Goal: Task Accomplishment & Management: Manage account settings

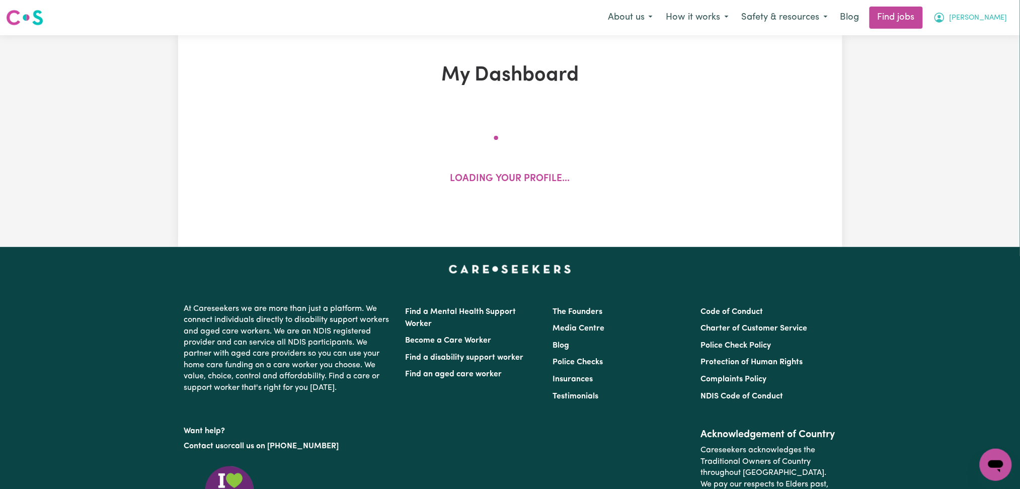
click at [991, 19] on span "[PERSON_NAME]" at bounding box center [979, 18] width 58 height 11
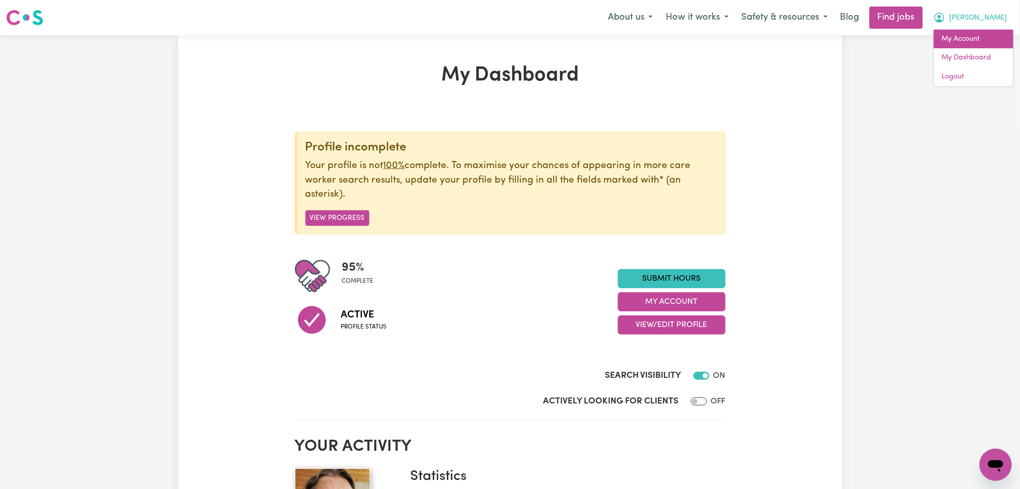
click at [969, 41] on link "My Account" at bounding box center [974, 39] width 80 height 19
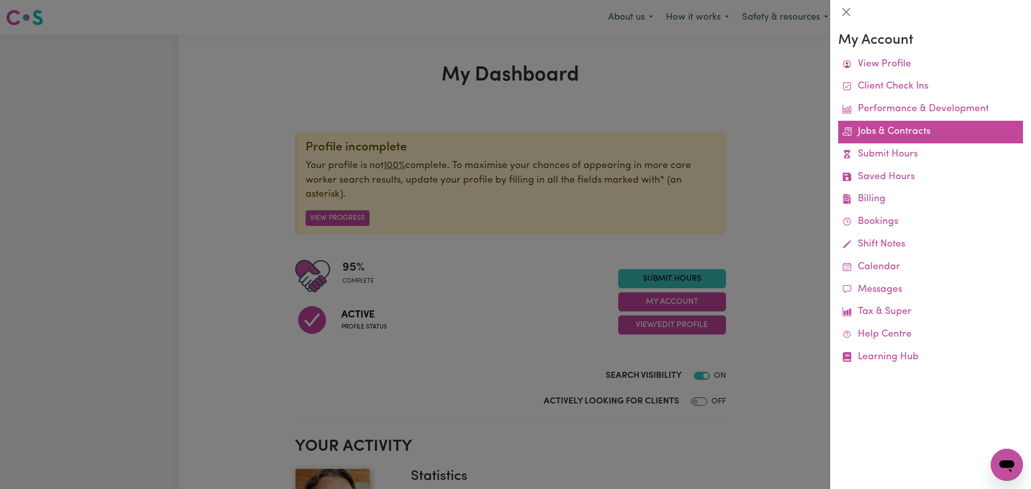
click at [893, 135] on link "Jobs & Contracts" at bounding box center [930, 132] width 185 height 23
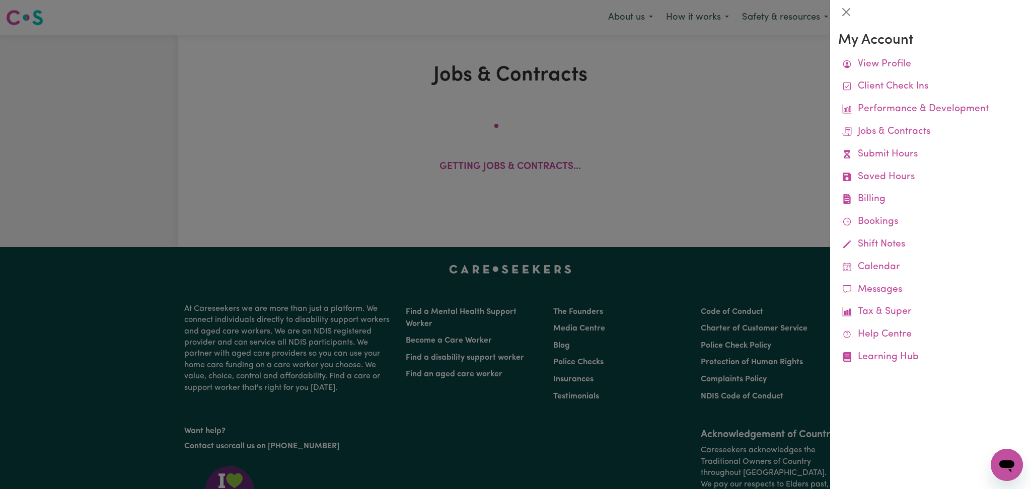
click at [679, 144] on div at bounding box center [515, 244] width 1031 height 489
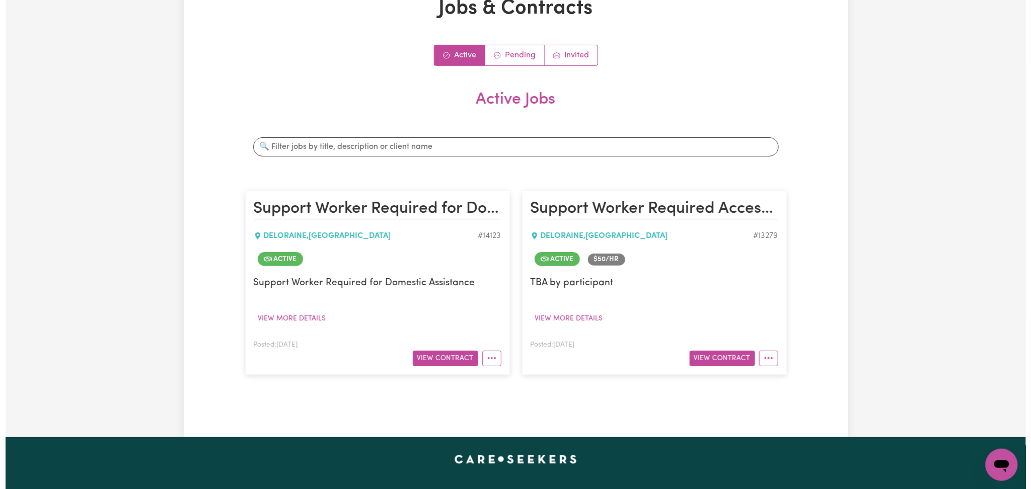
scroll to position [134, 0]
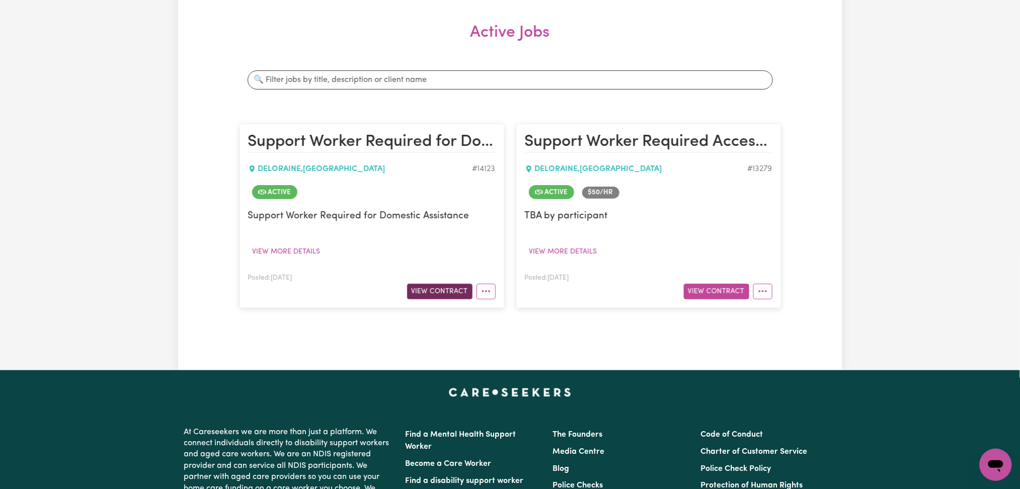
click at [441, 291] on button "View Contract" at bounding box center [439, 292] width 65 height 16
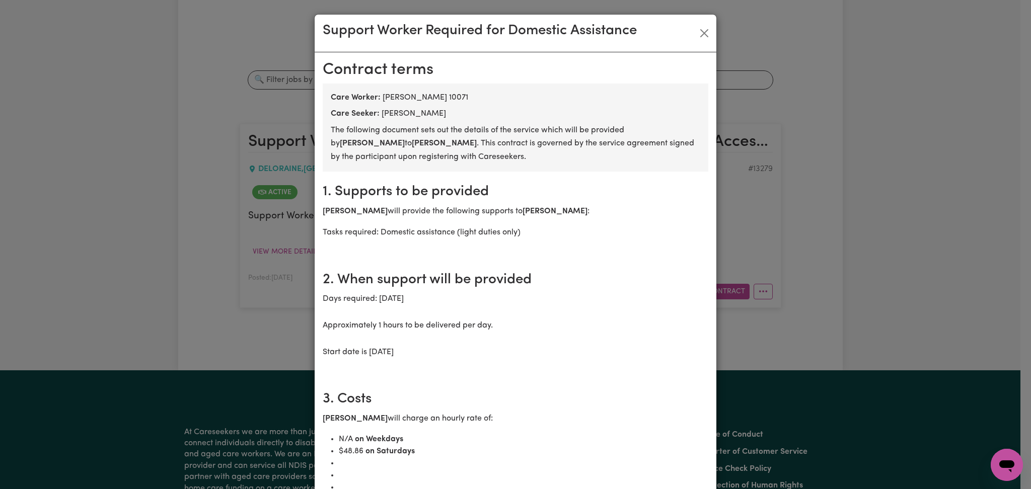
drag, startPoint x: 349, startPoint y: 121, endPoint x: 435, endPoint y: 235, distance: 142.8
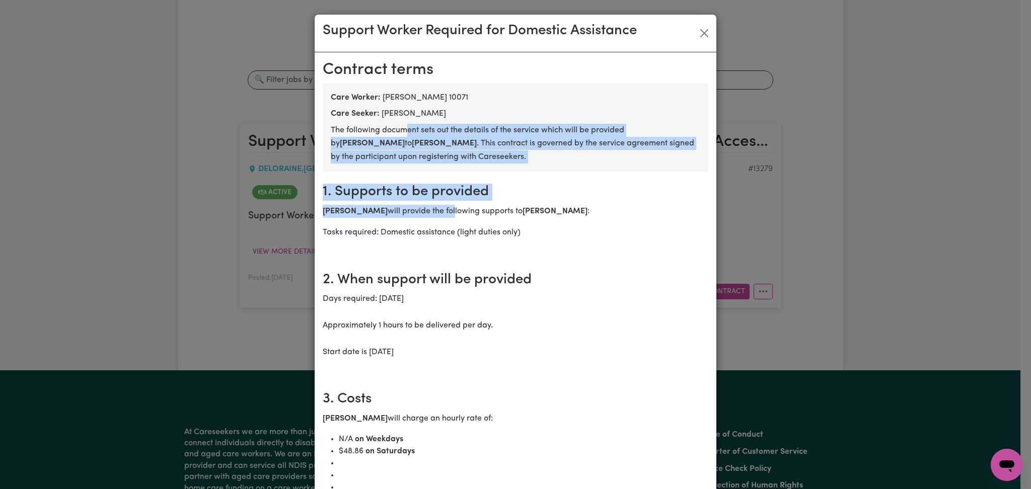
drag, startPoint x: 401, startPoint y: 128, endPoint x: 438, endPoint y: 205, distance: 85.6
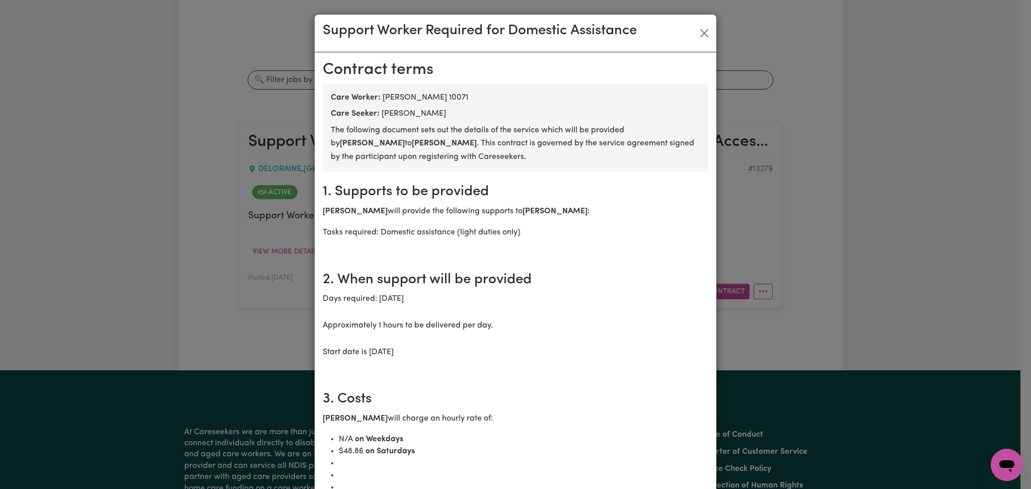
click at [438, 205] on section "1. Supports to be provided [PERSON_NAME] will provide the following supports to…" at bounding box center [516, 216] width 386 height 88
click at [343, 297] on p "Days required: [DATE] Approximately 1 hours to be delivered per day. Start date…" at bounding box center [516, 325] width 386 height 66
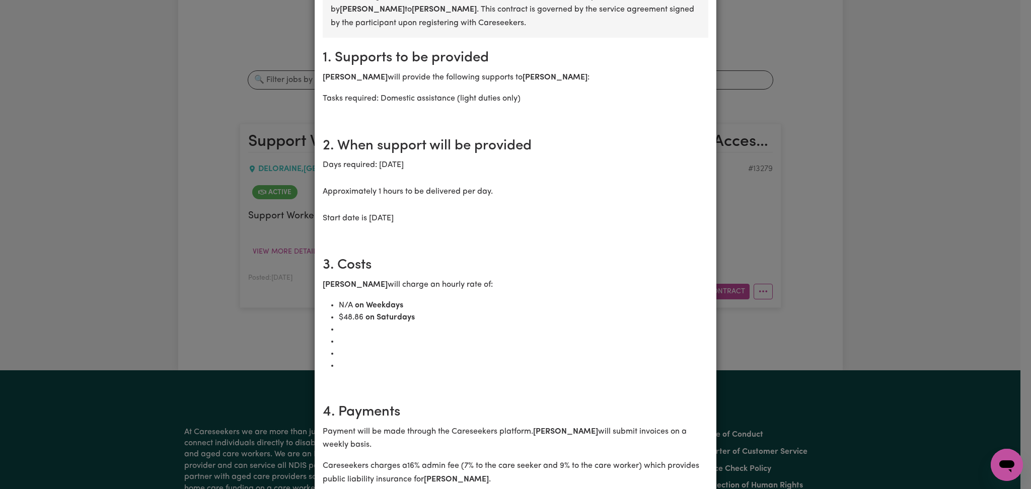
scroll to position [67, 0]
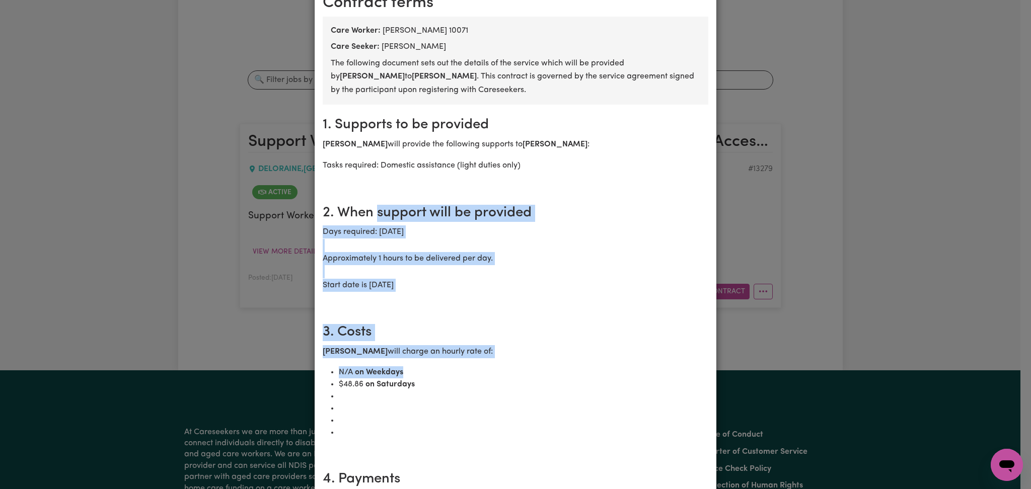
drag, startPoint x: 372, startPoint y: 201, endPoint x: 453, endPoint y: 387, distance: 202.0
click at [453, 387] on li "$ 48.86 on Saturdays" at bounding box center [524, 385] width 370 height 12
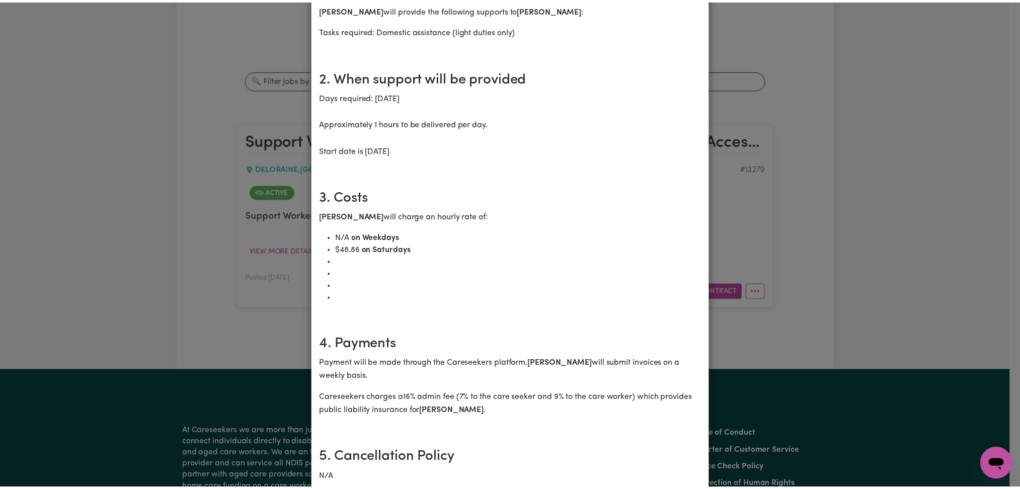
scroll to position [0, 0]
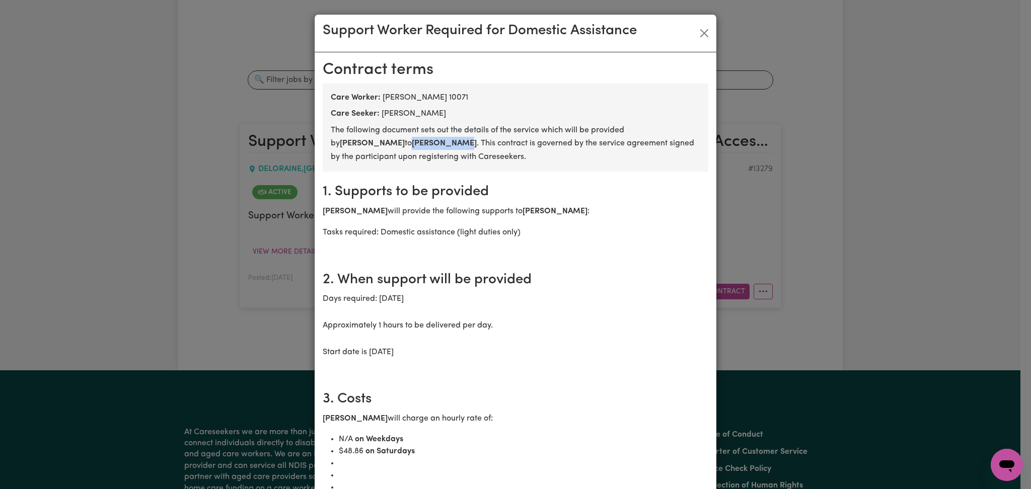
drag, startPoint x: 336, startPoint y: 143, endPoint x: 383, endPoint y: 142, distance: 46.3
click at [412, 142] on b "[PERSON_NAME]" at bounding box center [444, 143] width 65 height 8
copy b "[PERSON_NAME]"
click at [697, 31] on button "Close" at bounding box center [704, 33] width 16 height 16
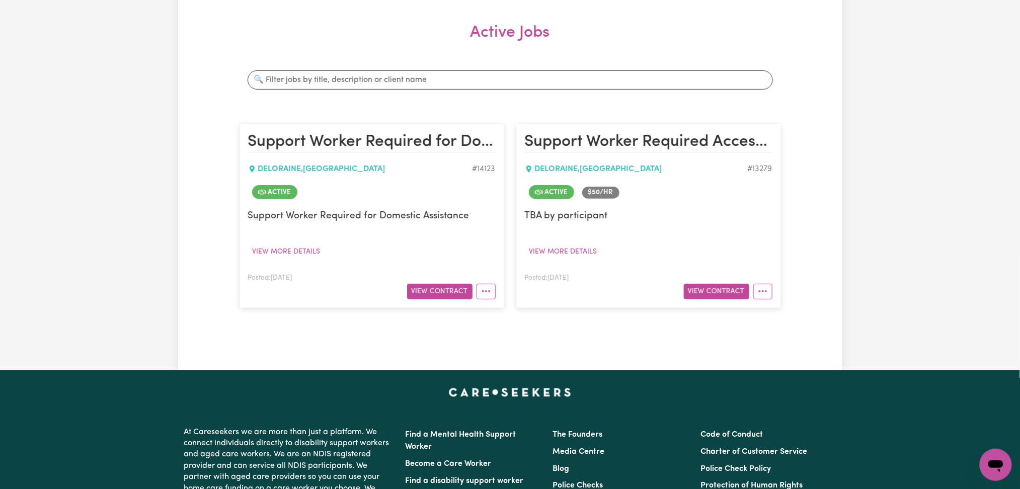
click at [697, 31] on h2 "Active Jobs" at bounding box center [511, 40] width 542 height 35
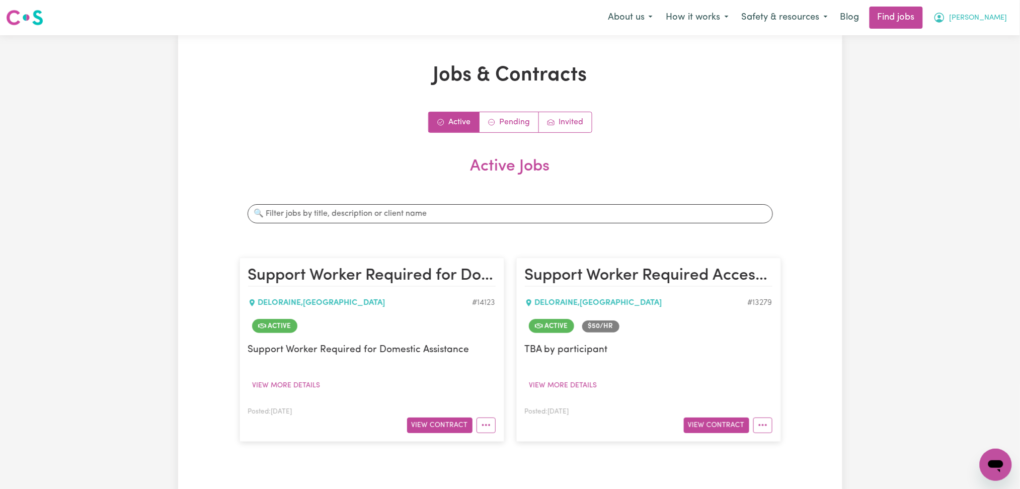
click at [986, 20] on span "[PERSON_NAME]" at bounding box center [979, 18] width 58 height 11
click at [975, 75] on link "Logout" at bounding box center [974, 76] width 80 height 19
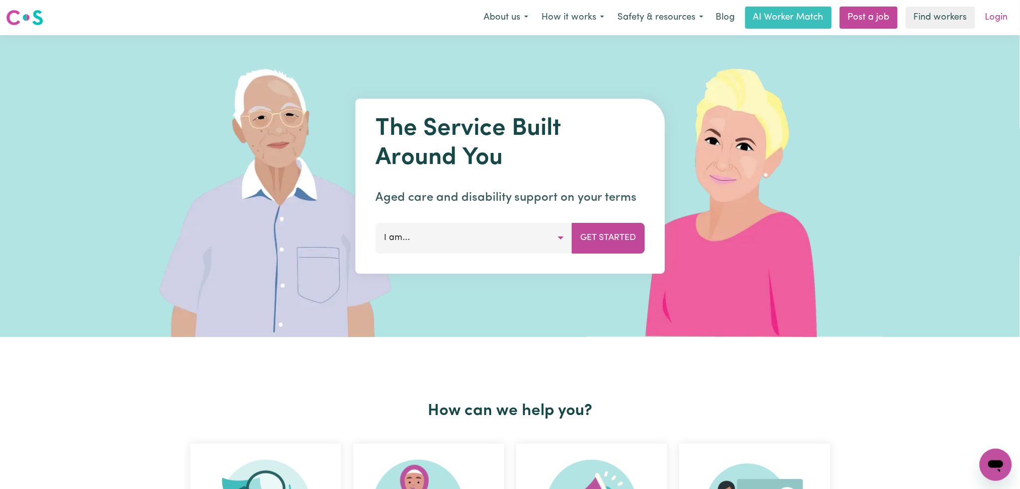
click at [989, 26] on link "Login" at bounding box center [997, 18] width 35 height 22
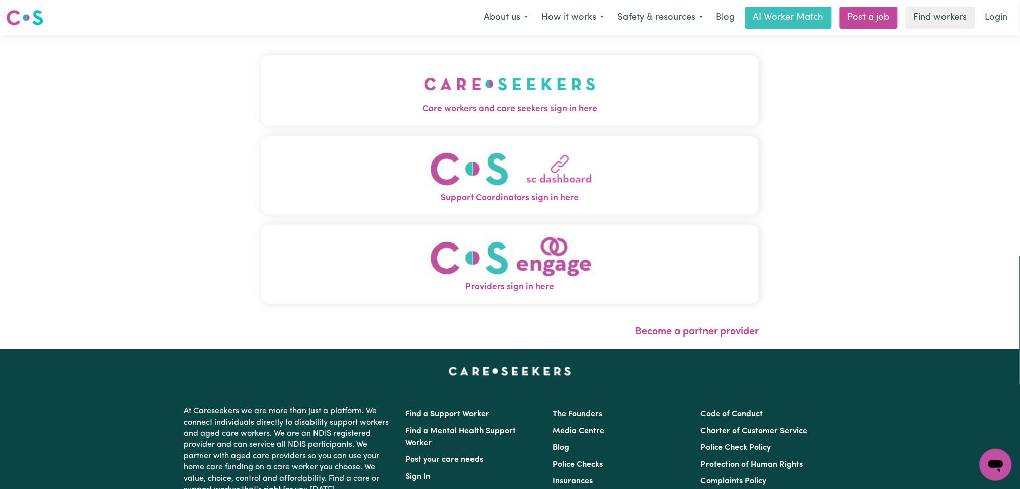
click at [501, 82] on button "Care workers and care seekers sign in here" at bounding box center [510, 90] width 498 height 70
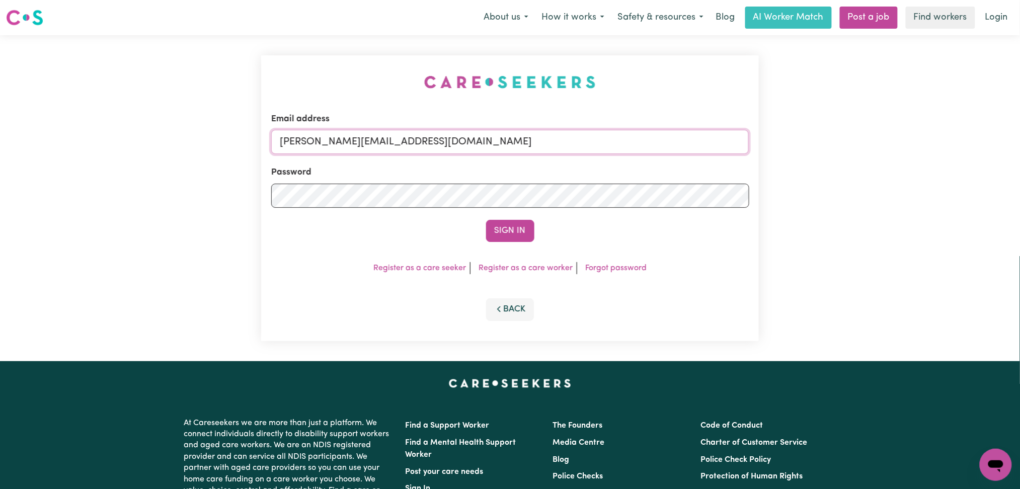
click at [382, 139] on input "[PERSON_NAME][EMAIL_ADDRESS][DOMAIN_NAME]" at bounding box center [510, 142] width 478 height 24
drag, startPoint x: 329, startPoint y: 140, endPoint x: 630, endPoint y: 140, distance: 301.5
click at [630, 140] on input "Superuser~[EMAIL_ADDRESS][DOMAIN_NAME]" at bounding box center [510, 142] width 478 height 24
drag, startPoint x: 371, startPoint y: 139, endPoint x: 354, endPoint y: 139, distance: 16.6
click at [371, 139] on input "Superuser~[EMAIL_ADDRESS][DOMAIN_NAME]" at bounding box center [510, 142] width 478 height 24
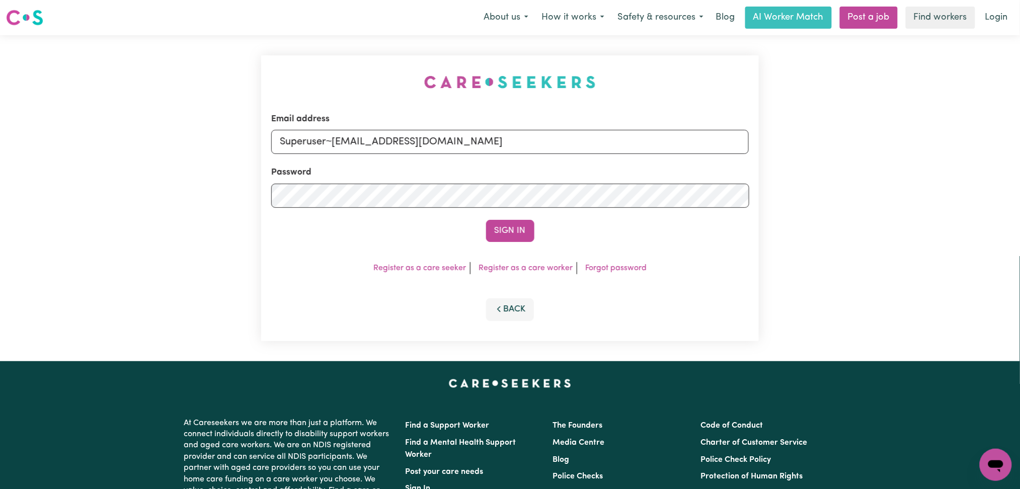
drag, startPoint x: 331, startPoint y: 137, endPoint x: 629, endPoint y: 142, distance: 297.5
click at [643, 139] on input "Superuser~[EMAIL_ADDRESS][DOMAIN_NAME]" at bounding box center [510, 142] width 478 height 24
type input "Superuser~[EMAIL_ADDRESS][DOMAIN_NAME]"
click at [523, 227] on button "Sign In" at bounding box center [510, 231] width 48 height 22
